Goal: Communication & Community: Answer question/provide support

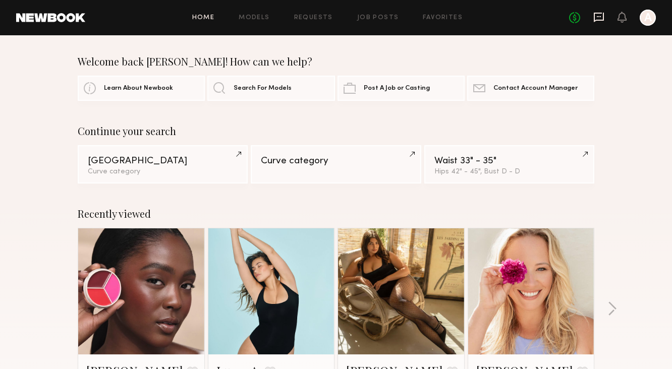
click at [594, 18] on icon at bounding box center [599, 18] width 10 height 10
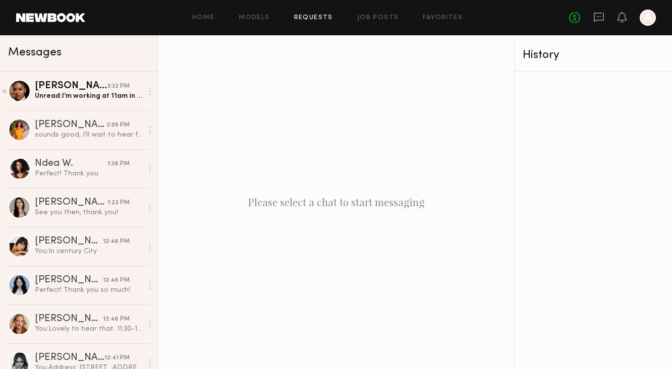
click at [311, 17] on link "Requests" at bounding box center [313, 18] width 39 height 7
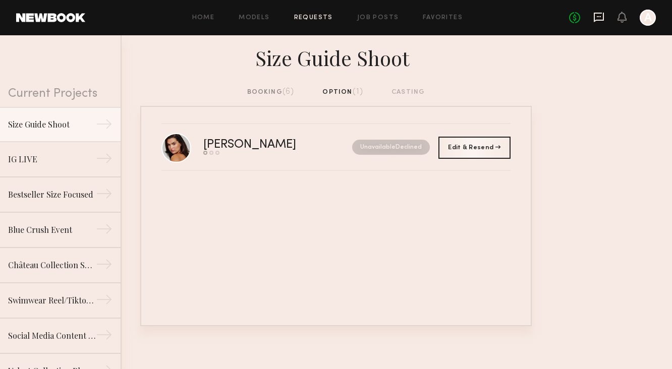
click at [598, 17] on icon at bounding box center [599, 16] width 4 height 1
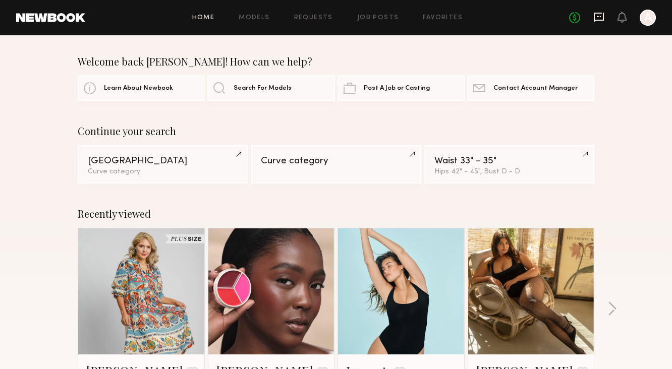
click at [593, 18] on icon at bounding box center [598, 17] width 11 height 11
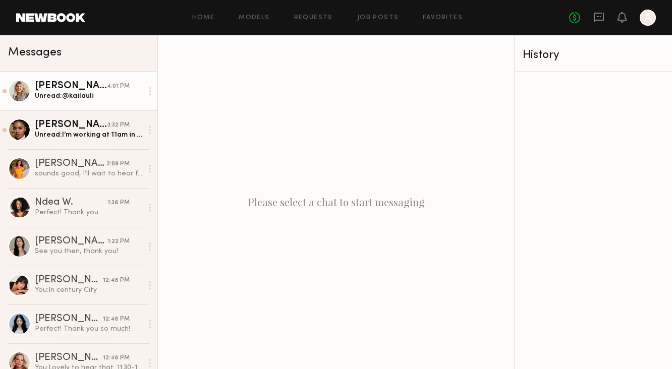
click at [94, 85] on div "Kaila U." at bounding box center [71, 86] width 72 height 10
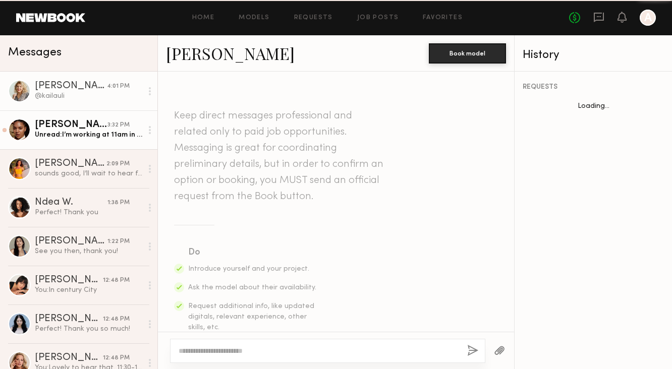
scroll to position [762, 0]
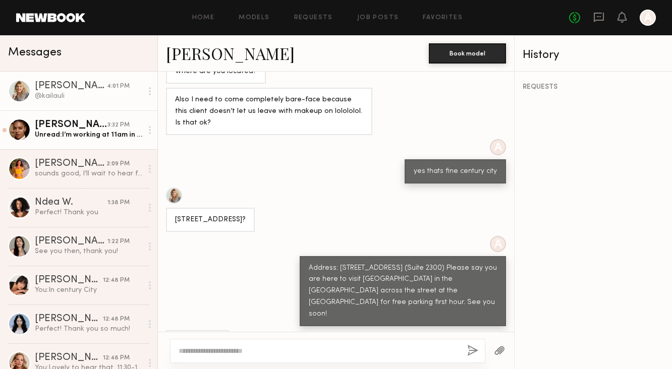
click at [91, 129] on div "[PERSON_NAME]" at bounding box center [71, 125] width 73 height 10
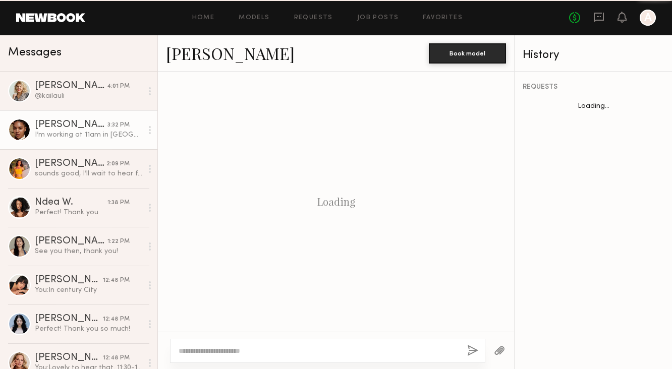
scroll to position [409, 0]
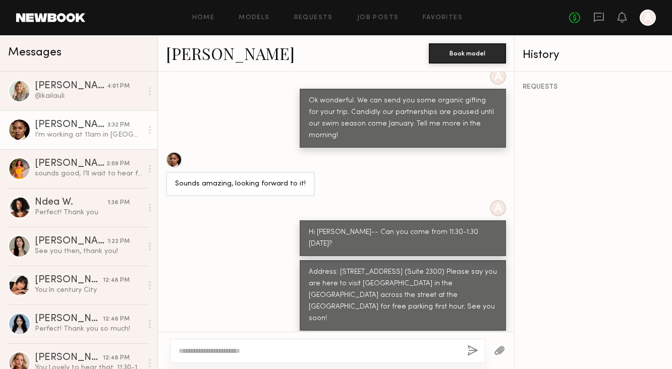
click at [247, 346] on textarea at bounding box center [319, 351] width 280 height 10
type textarea "*"
type textarea "**********"
click at [472, 351] on button "button" at bounding box center [472, 351] width 11 height 13
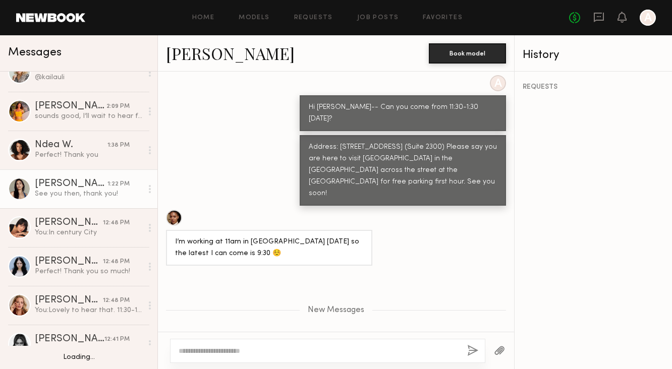
scroll to position [58, 0]
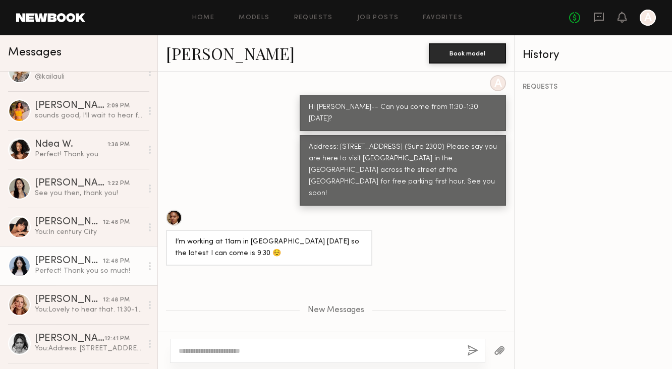
click at [85, 260] on div "[PERSON_NAME]" at bounding box center [69, 261] width 68 height 10
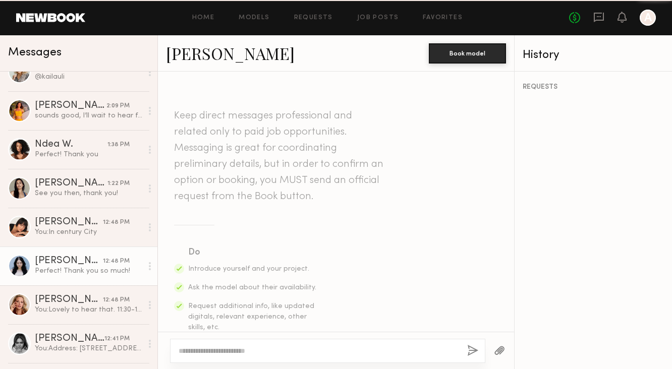
scroll to position [713, 0]
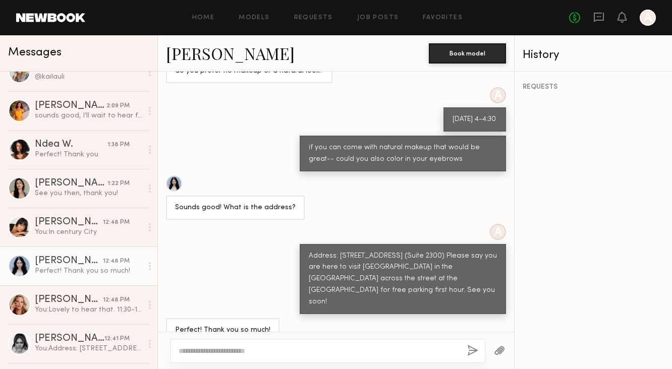
click at [221, 52] on link "[PERSON_NAME]" at bounding box center [230, 53] width 129 height 22
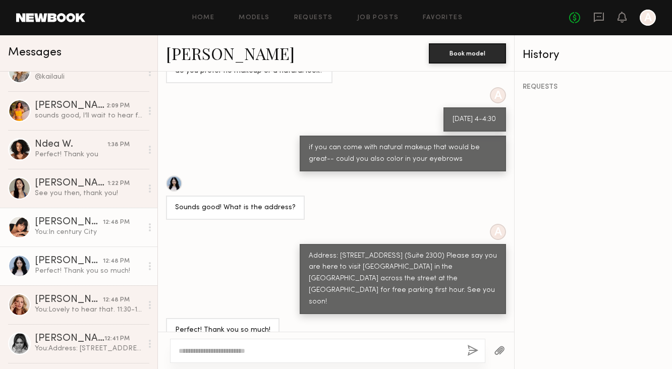
scroll to position [0, 0]
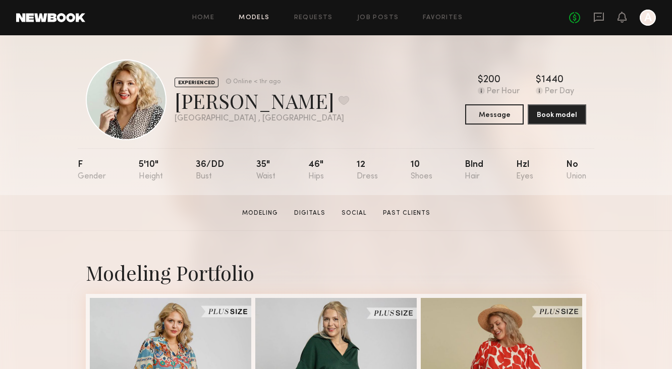
click at [249, 16] on link "Models" at bounding box center [254, 18] width 31 height 7
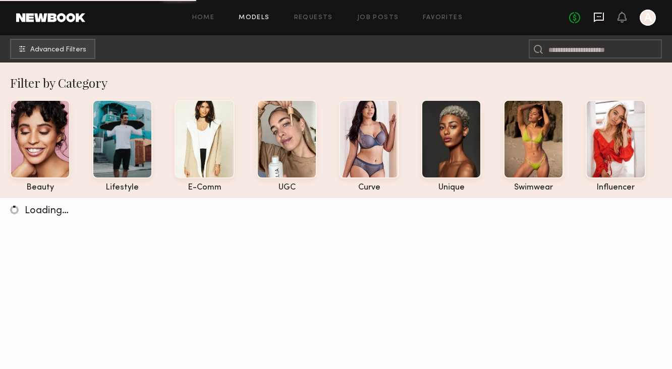
click at [601, 19] on icon at bounding box center [599, 18] width 10 height 10
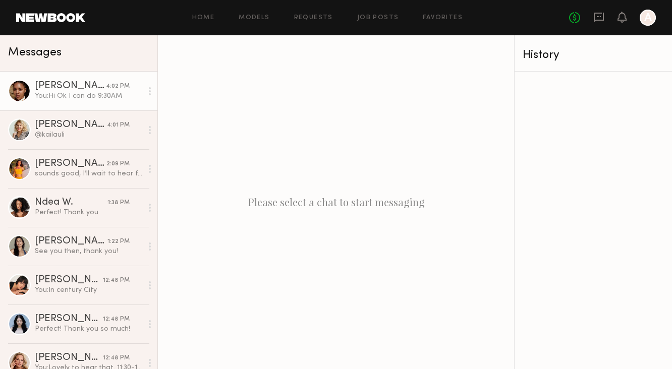
click at [113, 100] on div "You: Hi Ok I can do 9:30AM" at bounding box center [88, 96] width 107 height 10
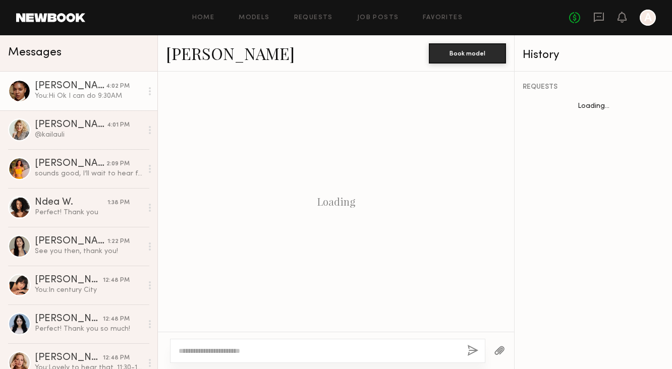
scroll to position [386, 0]
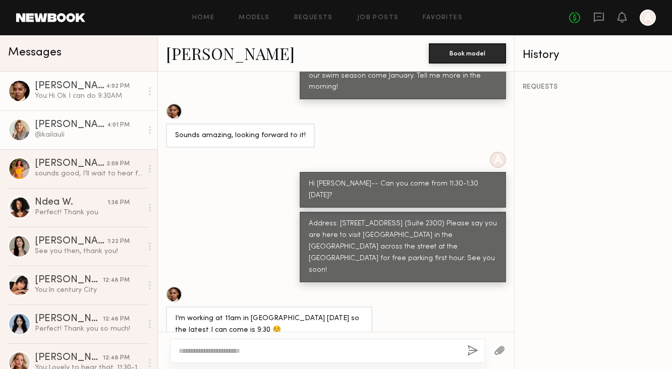
click at [97, 136] on div "@kailauli" at bounding box center [88, 135] width 107 height 10
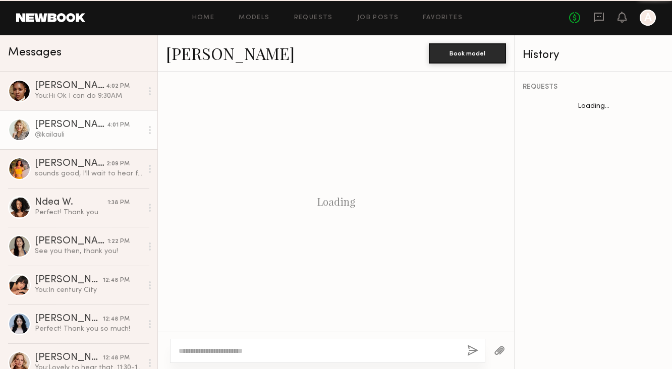
scroll to position [762, 0]
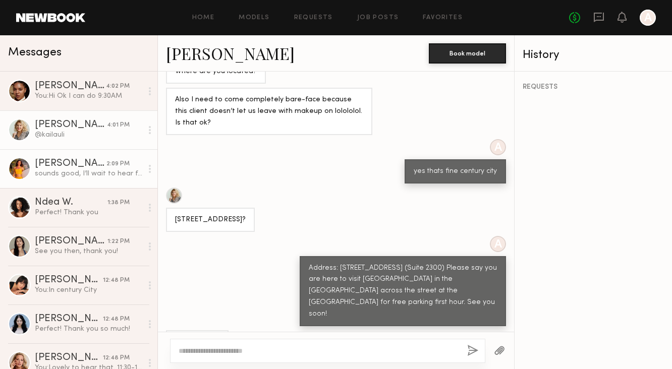
click at [80, 182] on link "[PERSON_NAME] 2:09 PM sounds good, I’ll wait to hear from you!" at bounding box center [78, 168] width 157 height 39
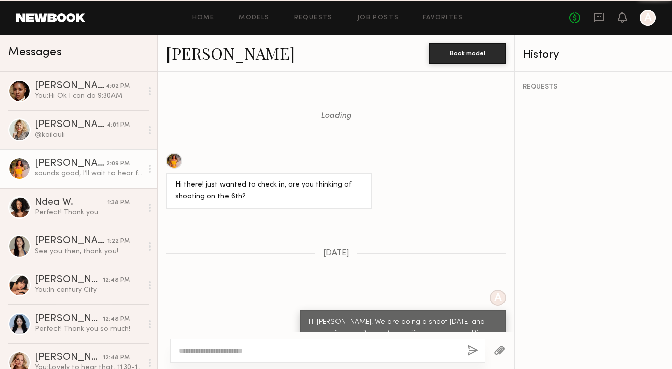
scroll to position [715, 0]
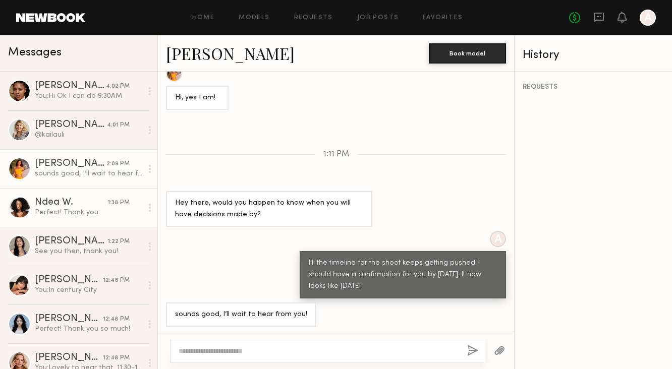
click at [79, 205] on div "Ndea W." at bounding box center [71, 203] width 73 height 10
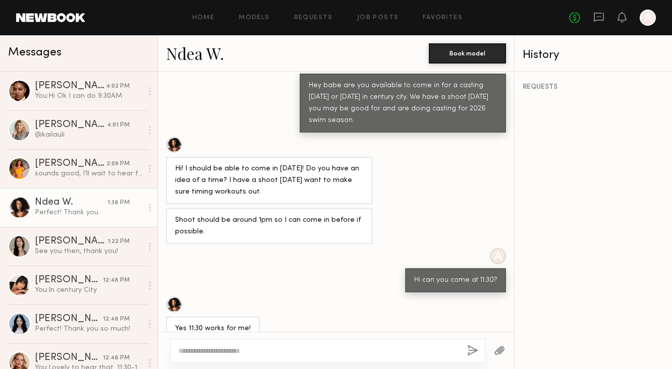
scroll to position [606, 0]
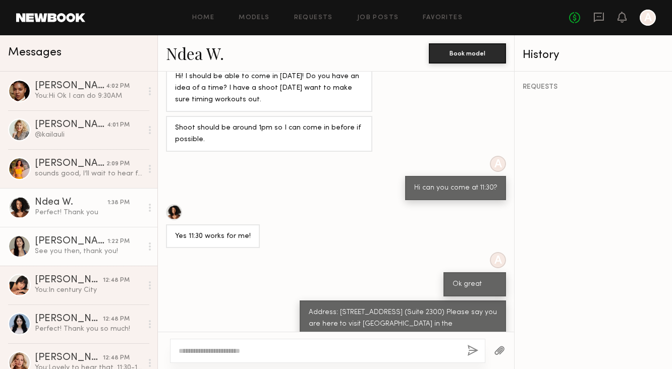
click at [115, 239] on div "1:22 PM" at bounding box center [118, 242] width 22 height 10
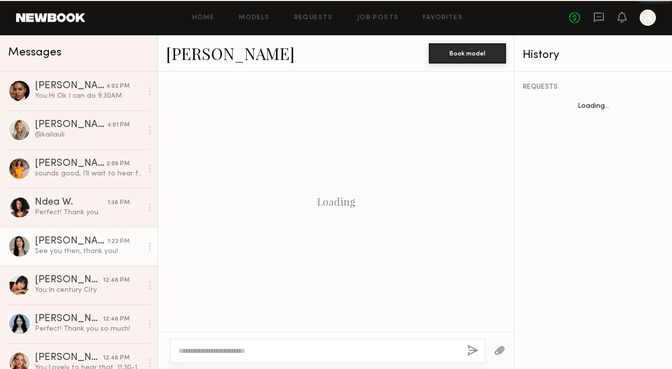
click at [115, 239] on div "1:22 PM" at bounding box center [118, 242] width 22 height 10
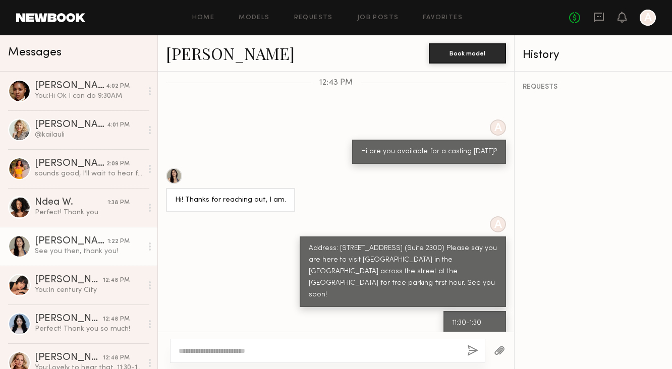
scroll to position [456, 0]
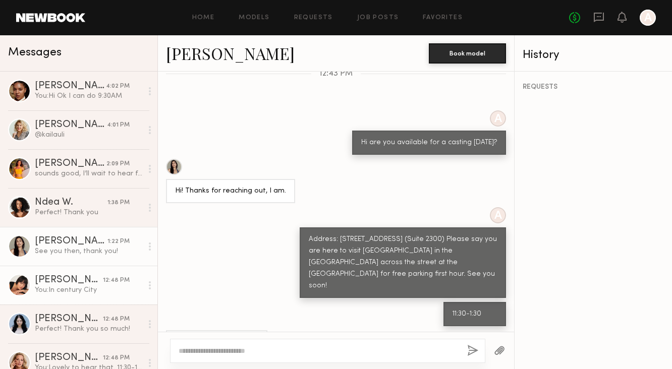
click at [97, 273] on link "[PERSON_NAME] 12:48 PM You: In [GEOGRAPHIC_DATA]" at bounding box center [78, 285] width 157 height 39
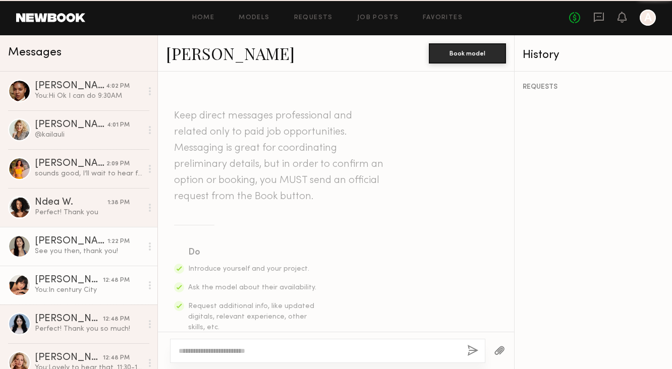
scroll to position [393, 0]
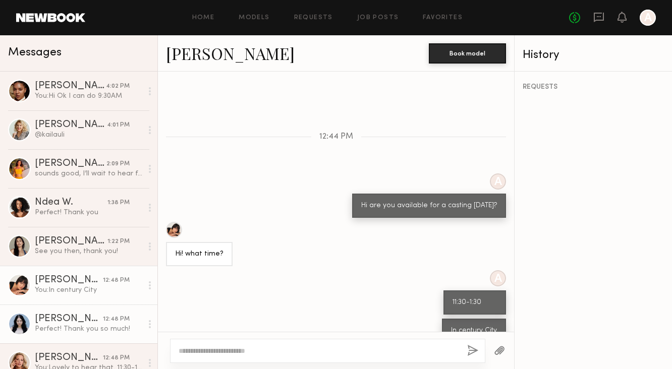
click at [93, 319] on div "[PERSON_NAME]" at bounding box center [69, 319] width 68 height 10
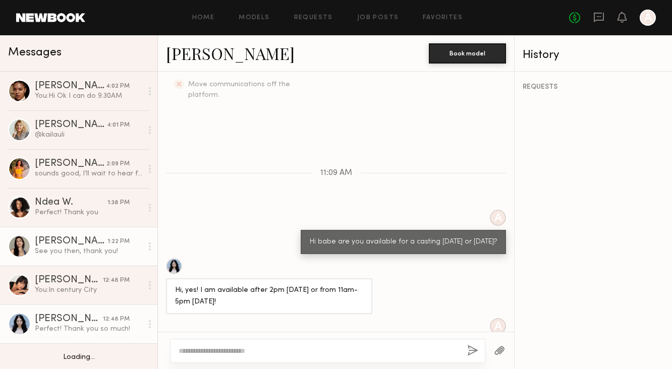
scroll to position [101, 0]
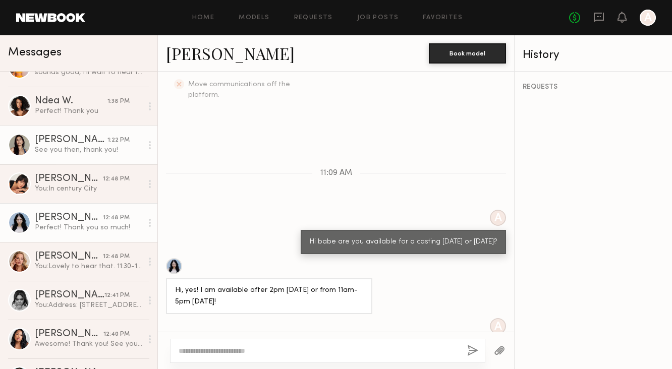
click at [116, 257] on div "12:48 PM" at bounding box center [116, 257] width 27 height 10
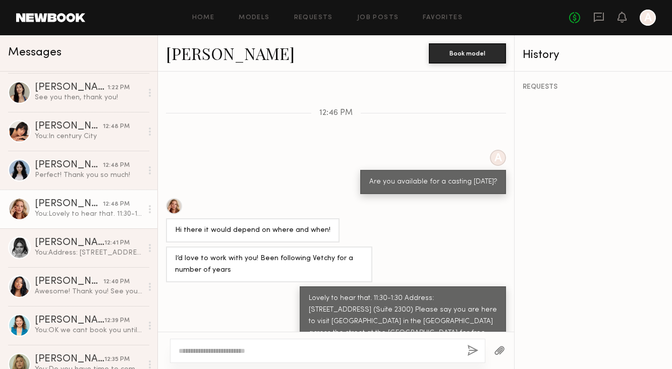
scroll to position [420, 0]
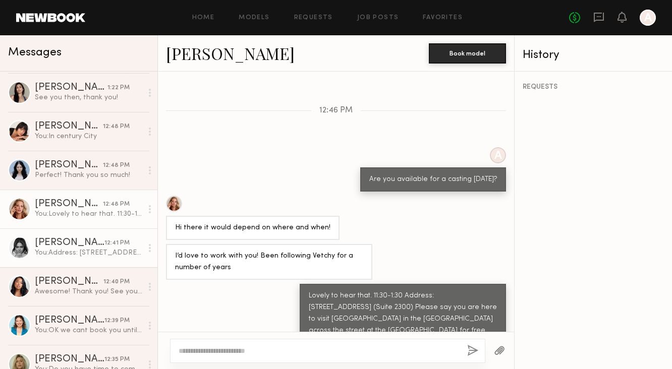
click at [97, 258] on link "[PERSON_NAME] 12:41 PM You: Address: [STREET_ADDRESS] (Suite 2300) Please say y…" at bounding box center [78, 247] width 157 height 39
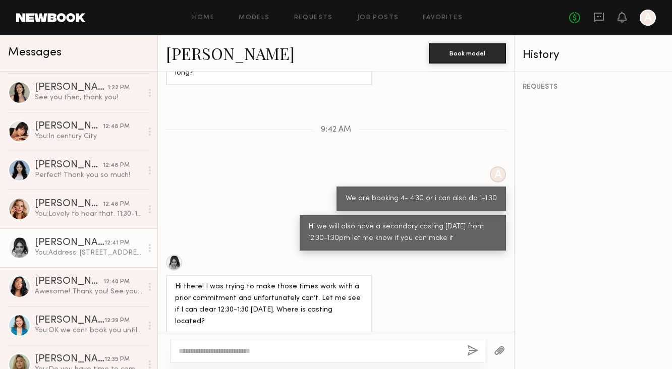
scroll to position [594, 0]
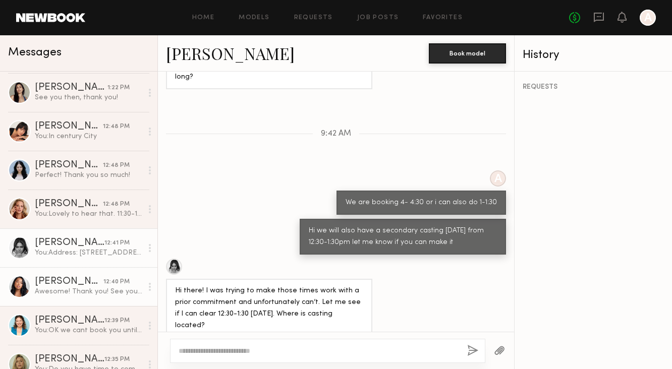
click at [69, 298] on link "[PERSON_NAME] 12:40 PM Awesome! Thank you! See you soon!" at bounding box center [78, 286] width 157 height 39
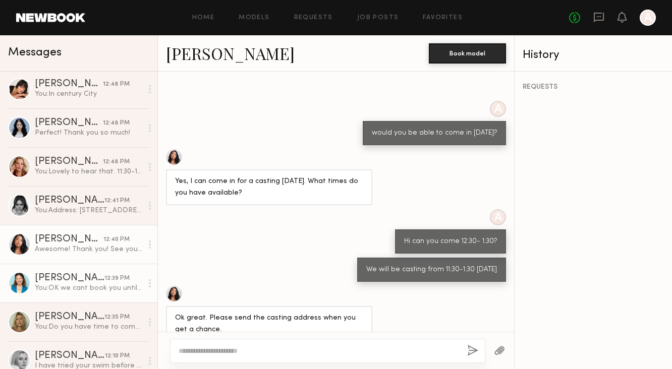
scroll to position [209, 0]
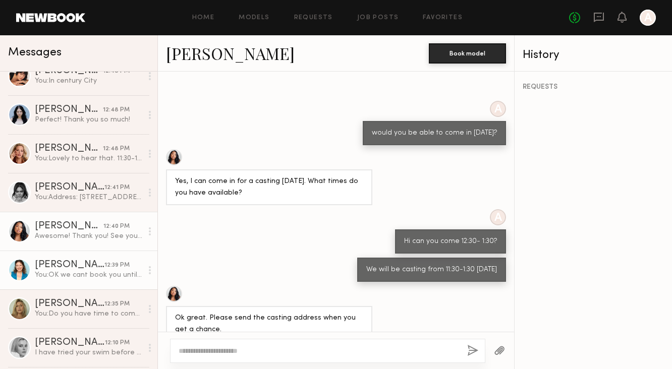
click at [110, 268] on div "12:39 PM" at bounding box center [116, 266] width 25 height 10
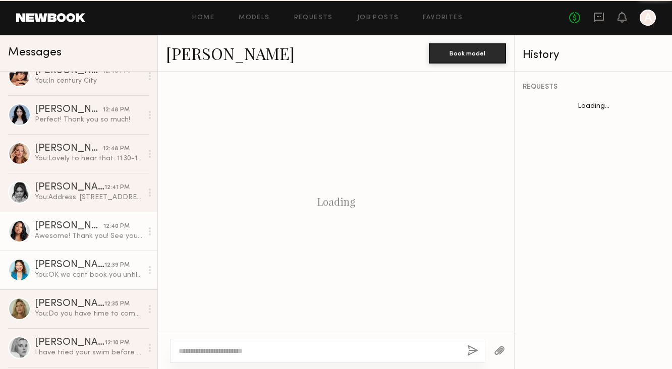
scroll to position [400, 0]
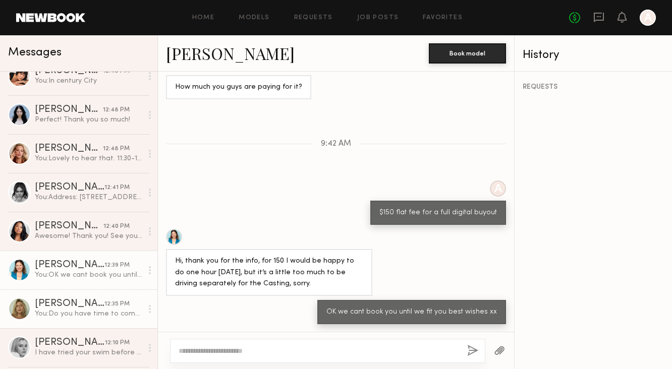
click at [117, 310] on div "You: Do you have time to come in for a casting [DATE] or [DATE]?" at bounding box center [88, 314] width 107 height 10
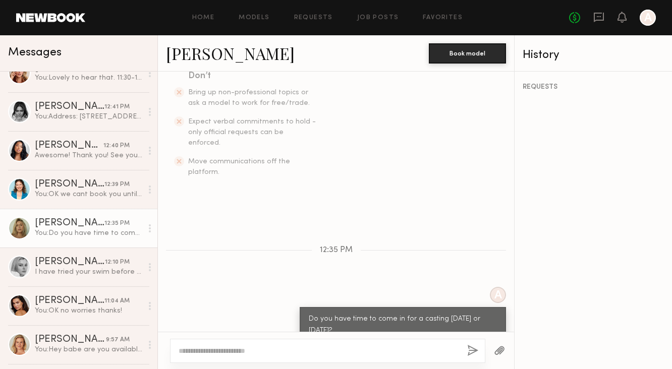
scroll to position [289, 0]
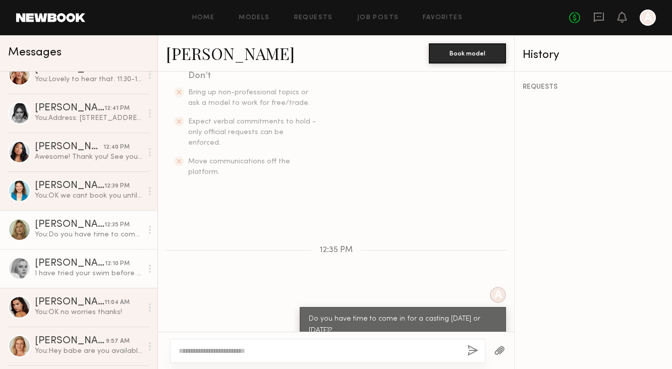
click at [66, 261] on div "[PERSON_NAME]" at bounding box center [70, 264] width 70 height 10
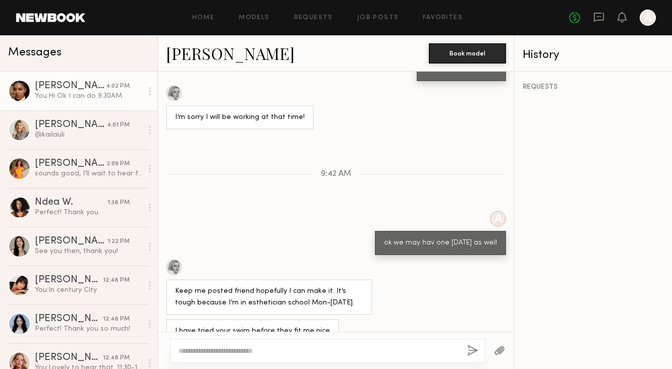
click at [131, 91] on div "You: Hi Ok I can do 9:30AM" at bounding box center [88, 96] width 107 height 10
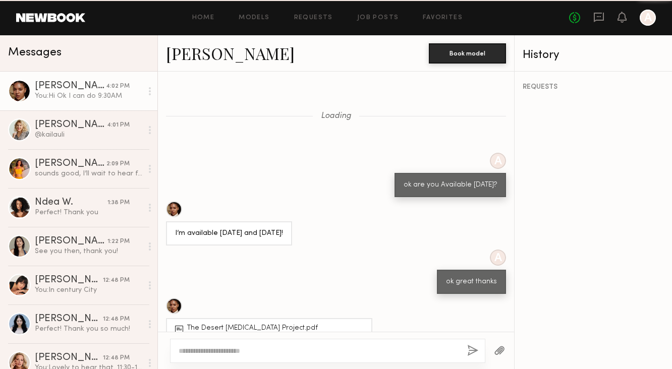
scroll to position [386, 0]
